Goal: Information Seeking & Learning: Find specific fact

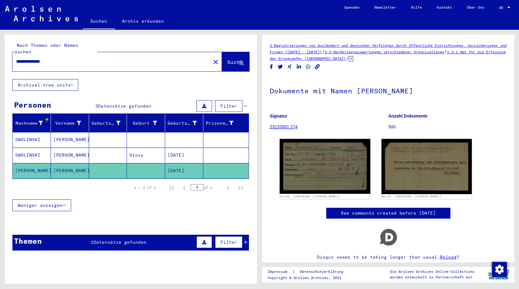
drag, startPoint x: 75, startPoint y: 59, endPoint x: 69, endPoint y: 58, distance: 6.2
click at [69, 58] on div "**********" at bounding box center [109, 62] width 195 height 14
drag, startPoint x: 70, startPoint y: 57, endPoint x: 1, endPoint y: 57, distance: 68.6
click at [1, 57] on div "**********" at bounding box center [129, 157] width 259 height 254
type input "**********"
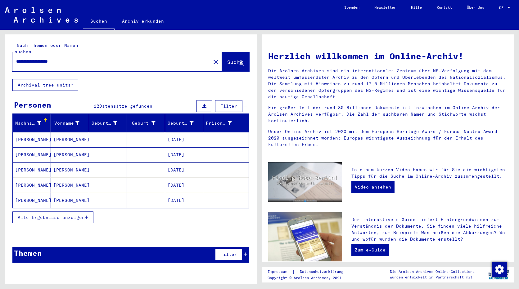
click at [24, 134] on mat-cell "[PERSON_NAME]" at bounding box center [32, 139] width 38 height 15
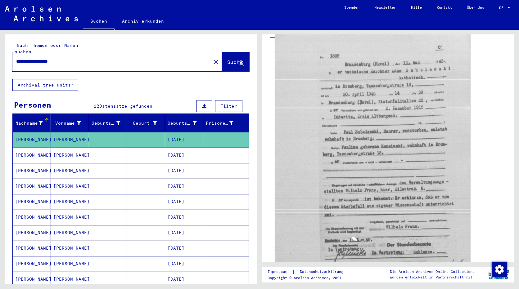
scroll to position [248, 0]
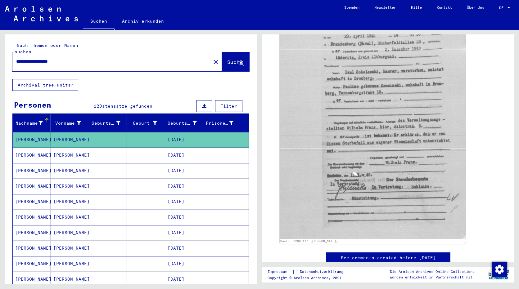
click at [178, 151] on mat-cell "[DATE]" at bounding box center [184, 155] width 38 height 15
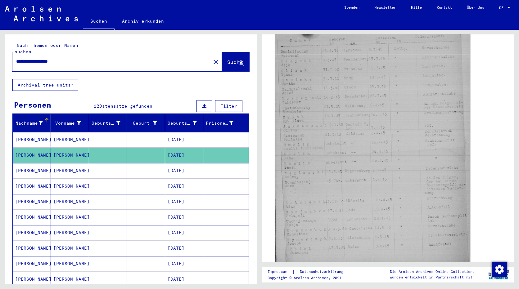
scroll to position [93, 0]
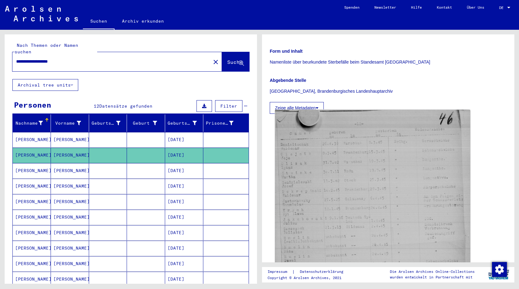
click at [388, 190] on img at bounding box center [372, 245] width 195 height 270
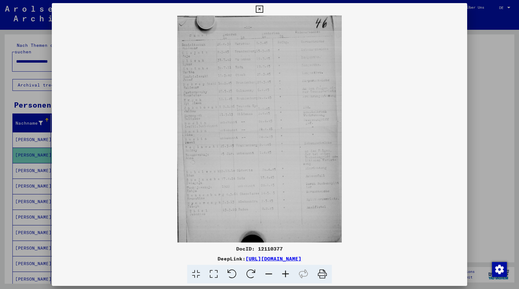
click at [287, 275] on icon at bounding box center [285, 274] width 17 height 19
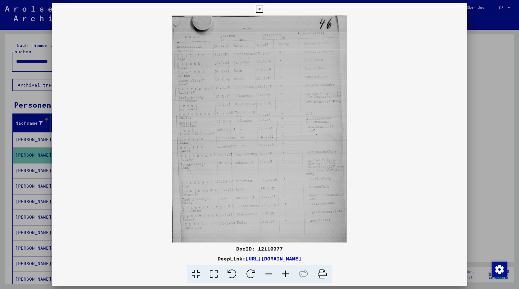
click at [287, 275] on icon at bounding box center [285, 274] width 17 height 19
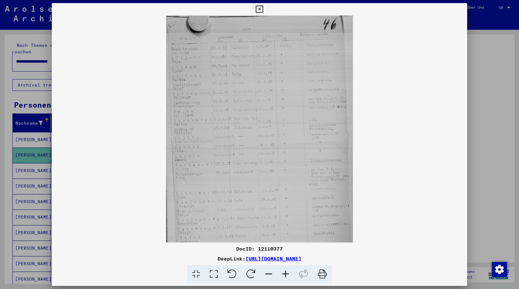
click at [287, 275] on icon at bounding box center [285, 274] width 17 height 19
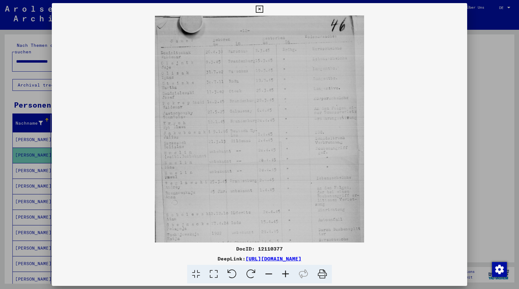
click at [287, 275] on icon at bounding box center [285, 274] width 17 height 19
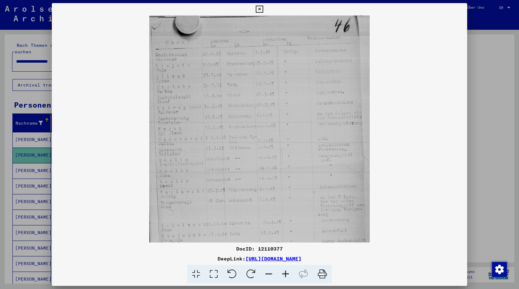
click at [287, 275] on icon at bounding box center [285, 274] width 17 height 19
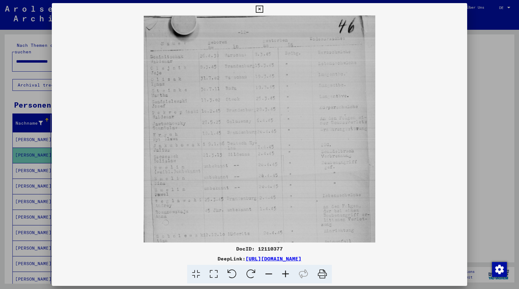
click at [287, 275] on icon at bounding box center [285, 274] width 17 height 19
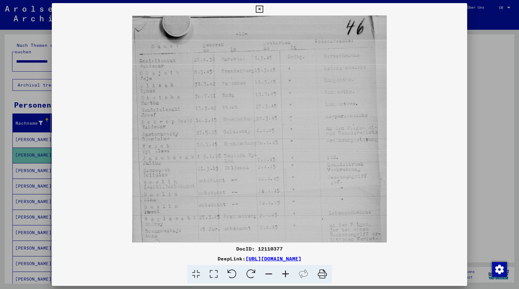
click at [287, 275] on icon at bounding box center [285, 274] width 17 height 19
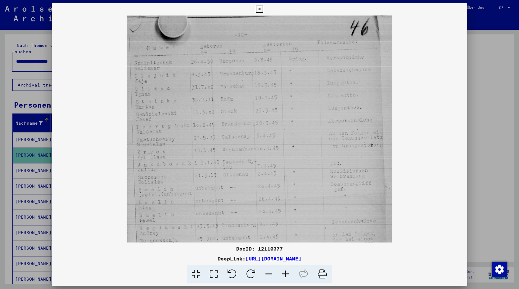
click at [287, 275] on icon at bounding box center [285, 274] width 17 height 19
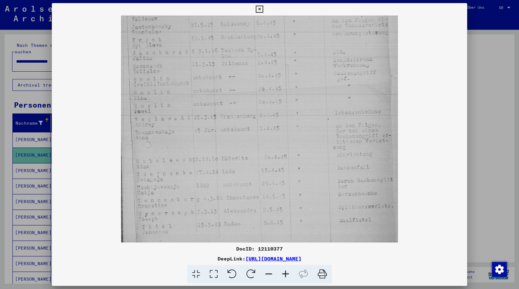
scroll to position [119, 0]
drag, startPoint x: 234, startPoint y: 197, endPoint x: 230, endPoint y: 78, distance: 118.9
click at [230, 78] on img at bounding box center [259, 88] width 277 height 382
